Goal: Navigation & Orientation: Find specific page/section

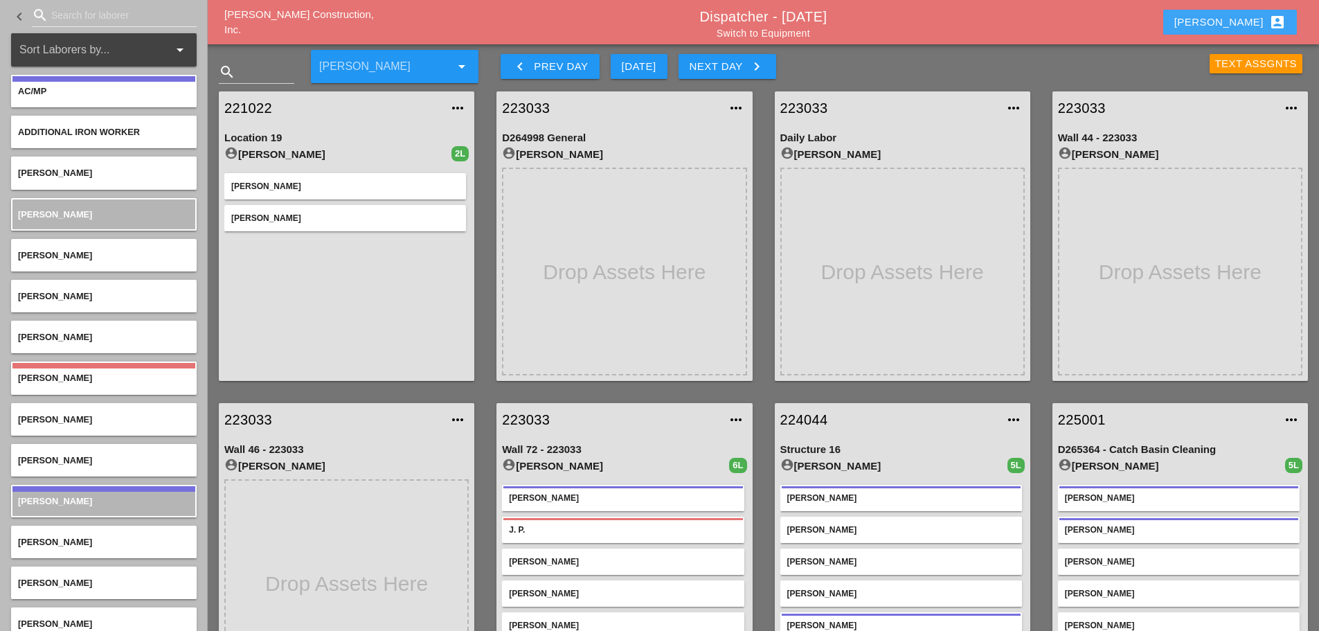
click at [1243, 19] on div "Enrico account_box" at bounding box center [1231, 22] width 112 height 17
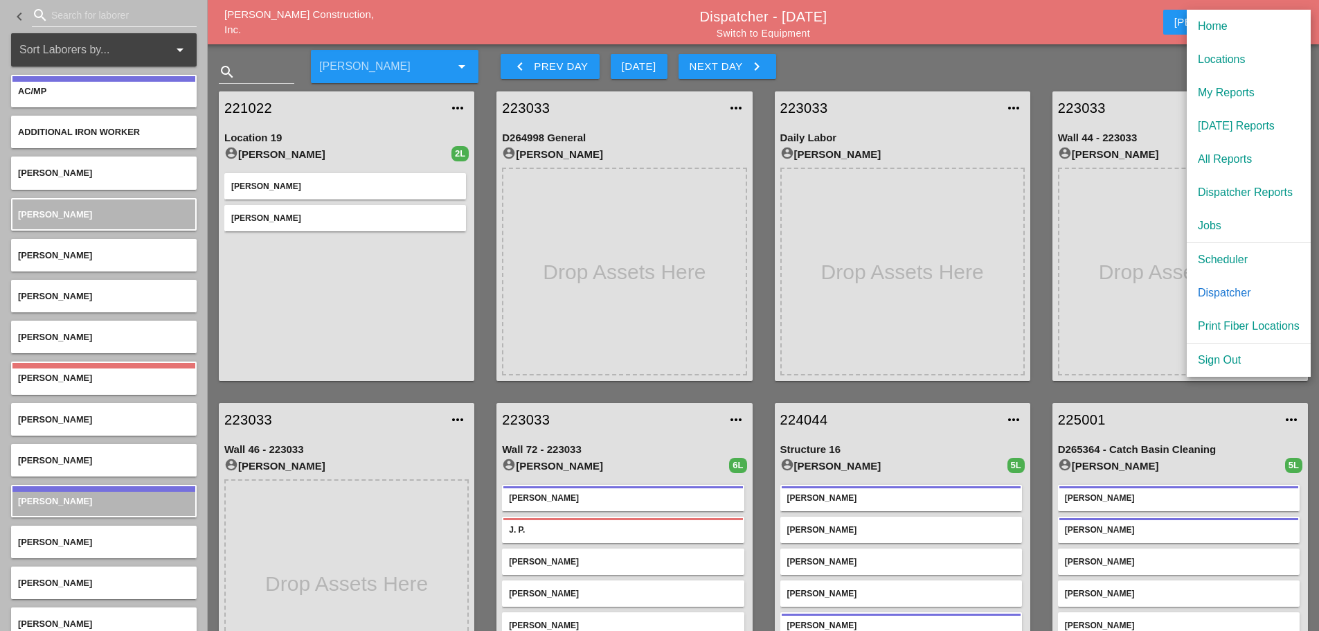
click at [1233, 256] on div "Scheduler" at bounding box center [1249, 259] width 102 height 17
